Goal: Transaction & Acquisition: Purchase product/service

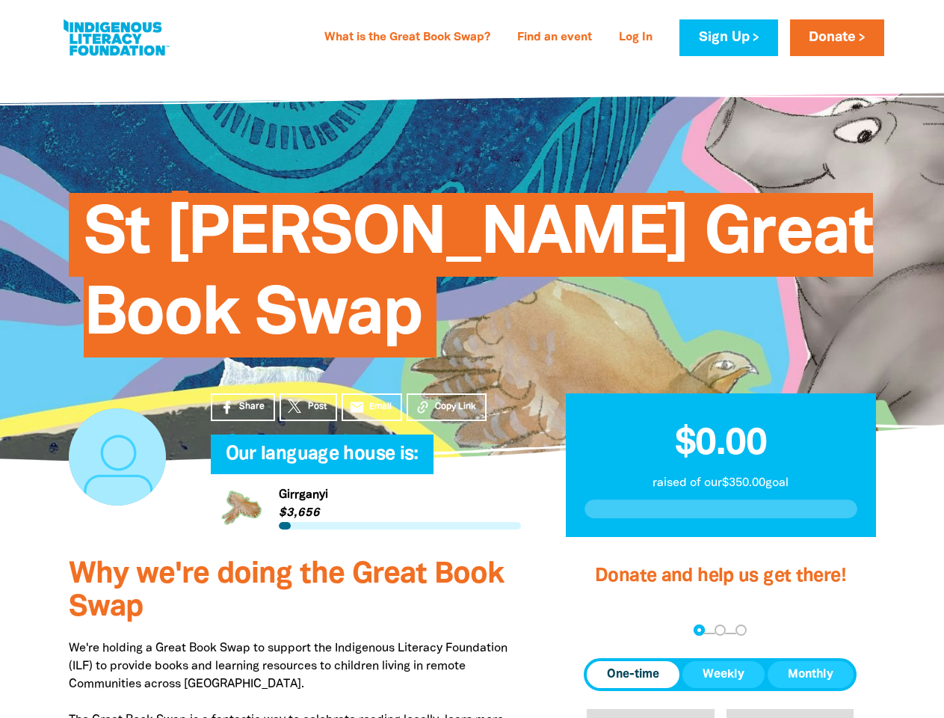
click at [472, 359] on div "St [PERSON_NAME] Great Book Swap" at bounding box center [472, 264] width 852 height 304
click at [446, 407] on span "Copy Link" at bounding box center [455, 406] width 41 height 13
click at [604, 631] on div "arrow_back Back Step 1 Step 2 Step 3" at bounding box center [720, 631] width 273 height 18
click at [699, 630] on div "Navigate to step 1 of 3 to enter your donation amount" at bounding box center [700, 630] width 4 height 4
click at [633, 674] on span "One-time" at bounding box center [633, 674] width 52 height 18
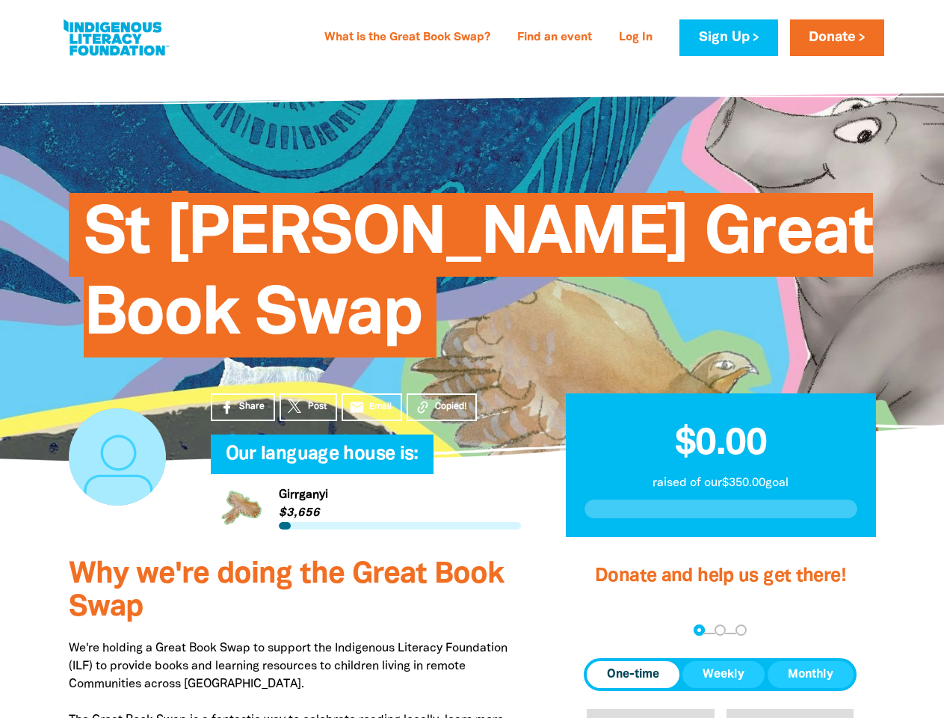
click at [724, 674] on span "Weekly" at bounding box center [724, 674] width 42 height 18
